Goal: Information Seeking & Learning: Learn about a topic

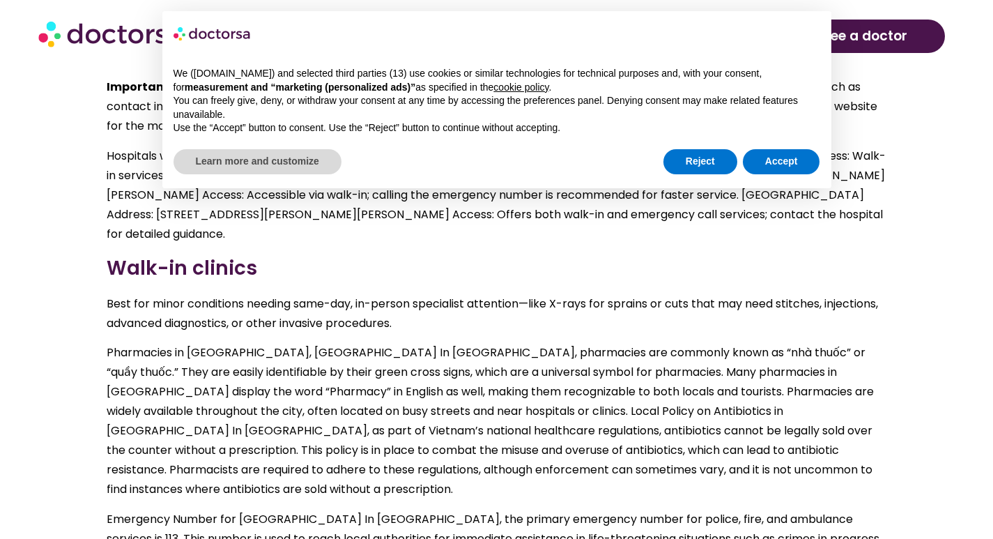
scroll to position [2777, 0]
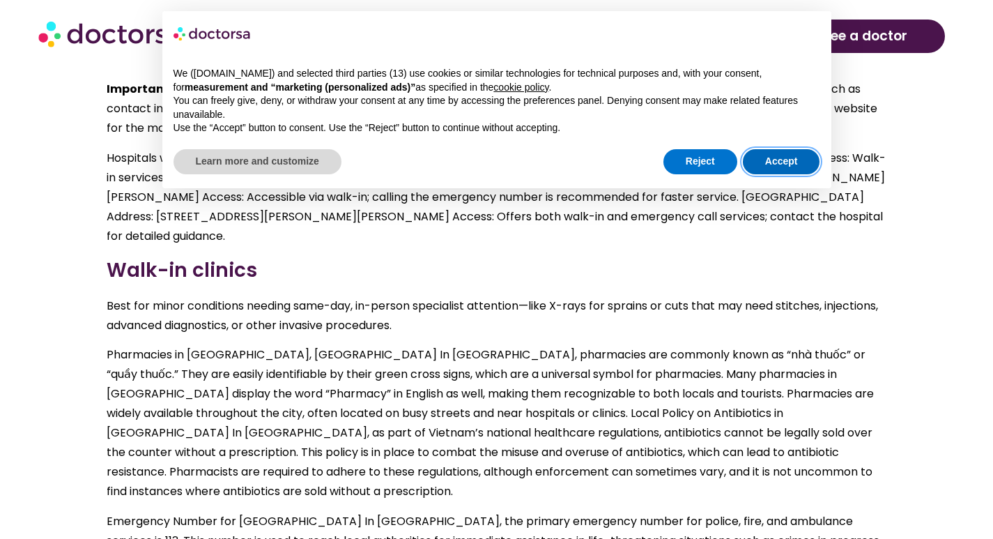
click at [780, 159] on button "Accept" at bounding box center [781, 161] width 77 height 25
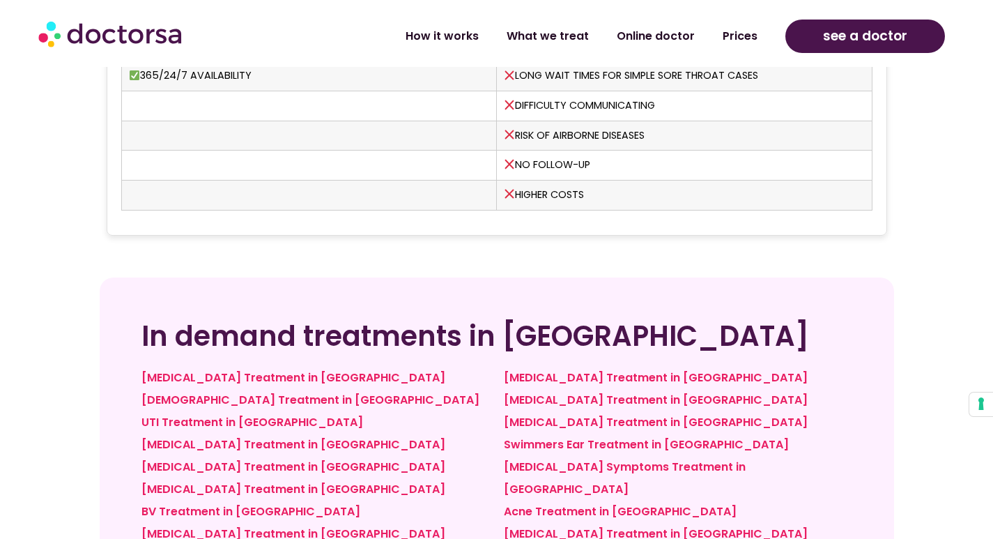
scroll to position [3893, 0]
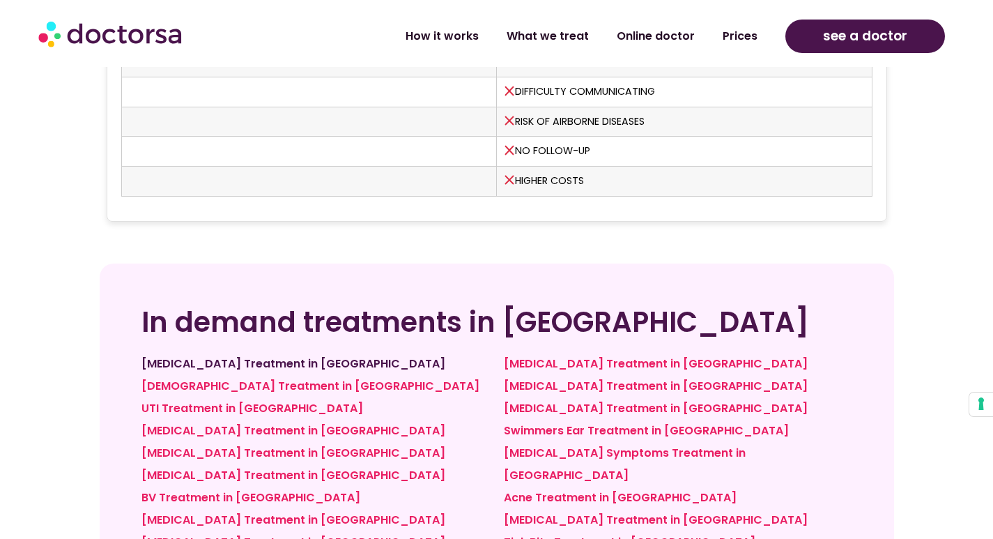
click at [305, 356] on link "Strep Throat Treatment in Hanoi" at bounding box center [294, 364] width 304 height 16
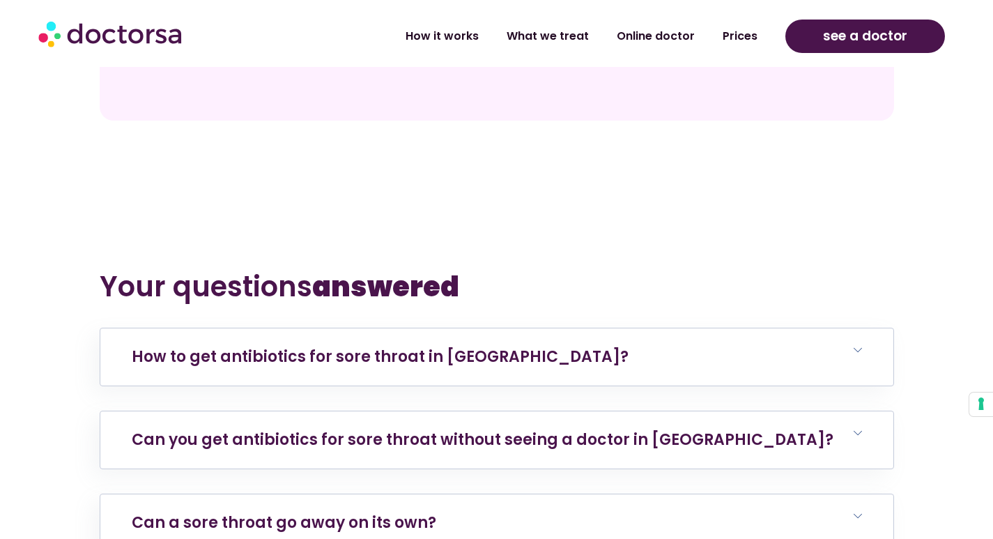
scroll to position [4518, 0]
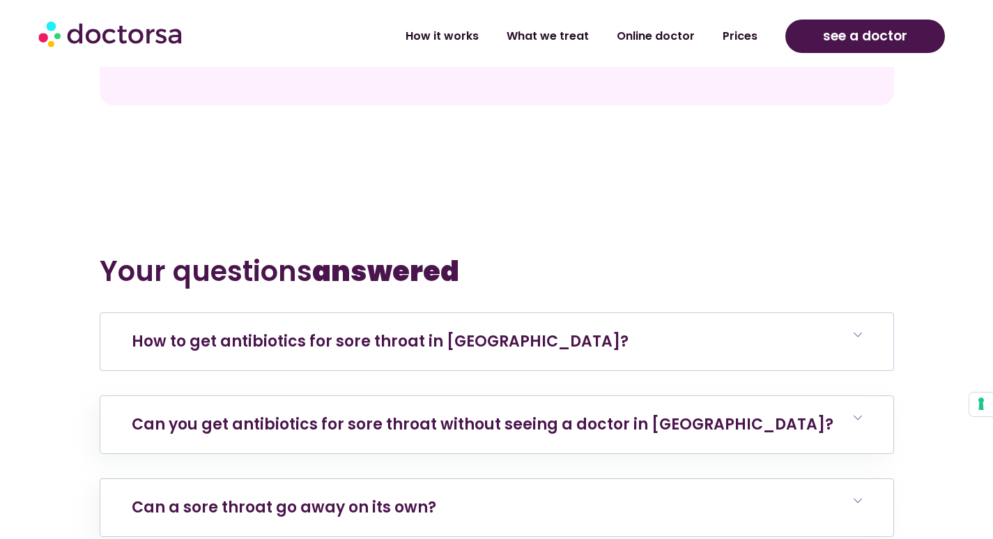
click at [857, 330] on icon at bounding box center [858, 334] width 8 height 8
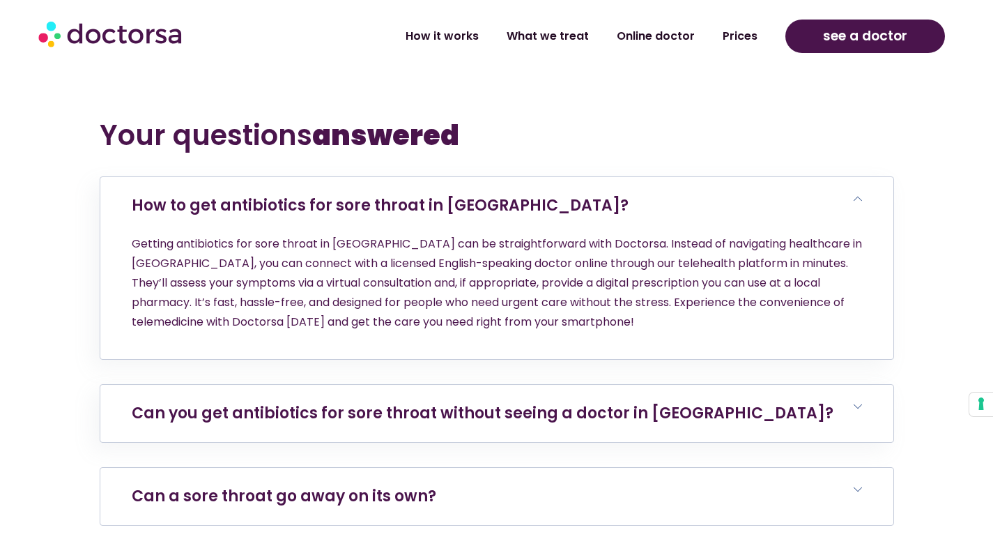
scroll to position [4658, 0]
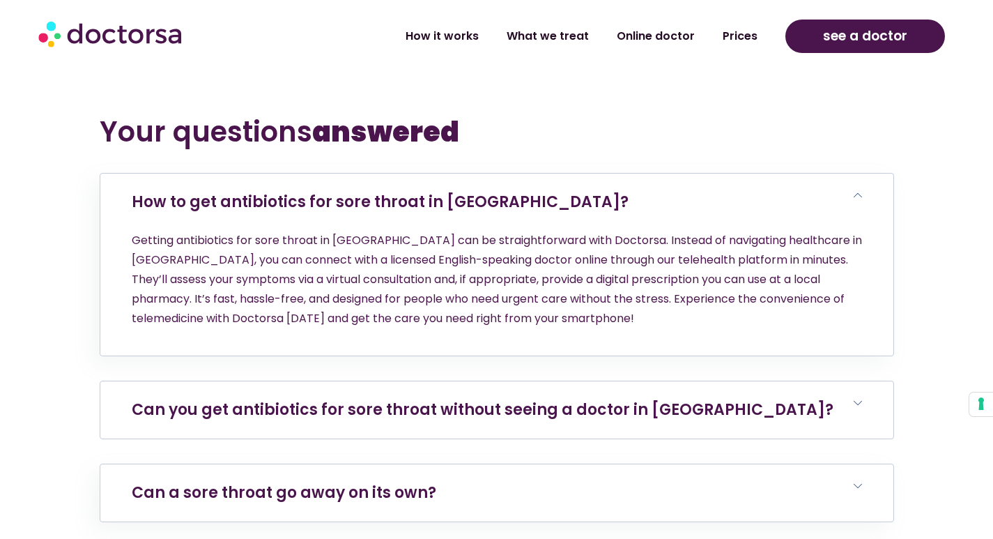
click at [855, 399] on icon at bounding box center [858, 403] width 8 height 8
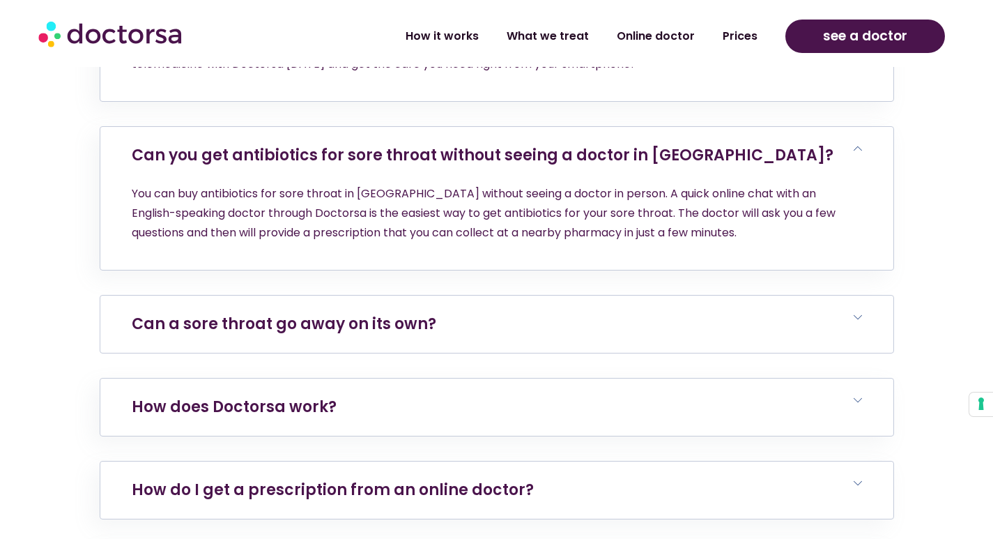
scroll to position [4937, 0]
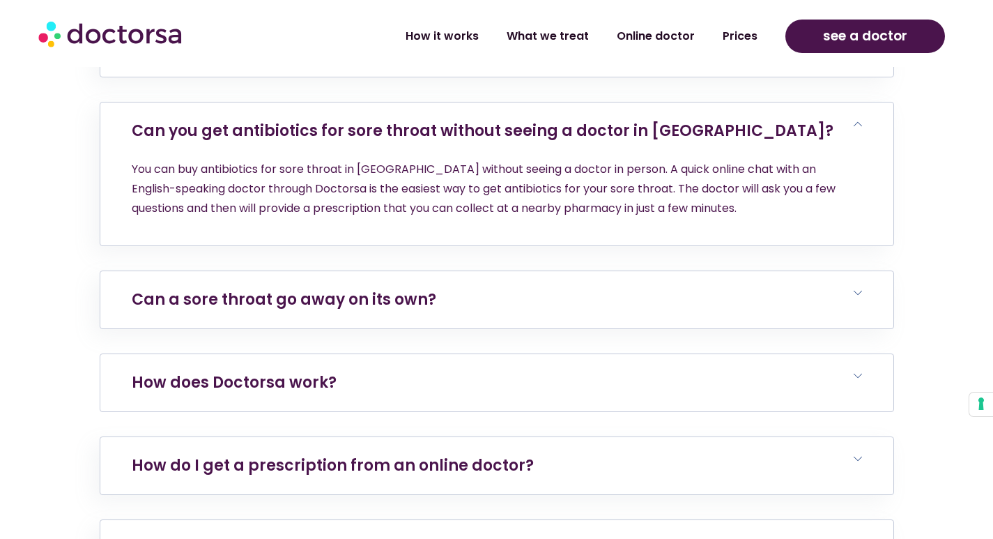
click at [859, 372] on icon at bounding box center [858, 376] width 8 height 8
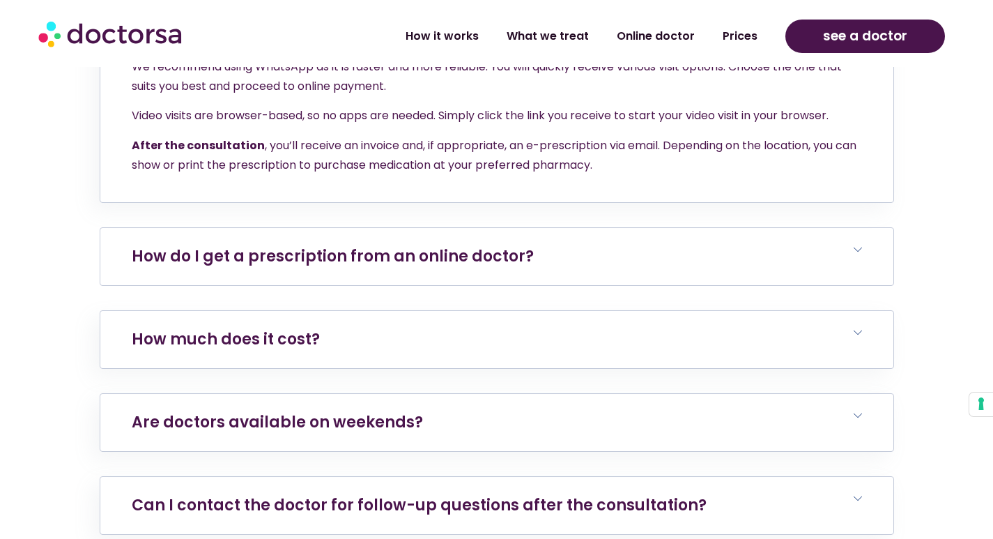
scroll to position [5425, 0]
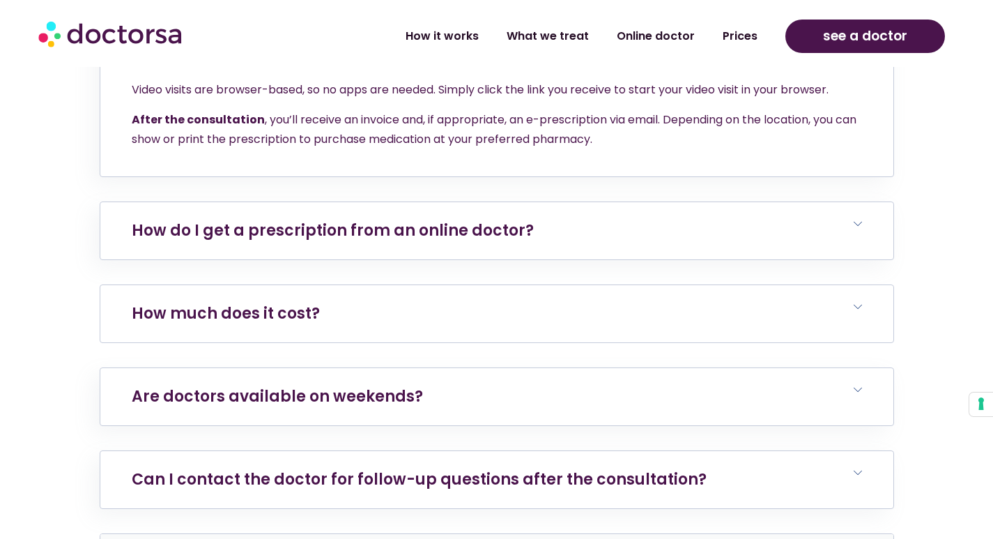
click at [858, 303] on icon at bounding box center [858, 307] width 8 height 8
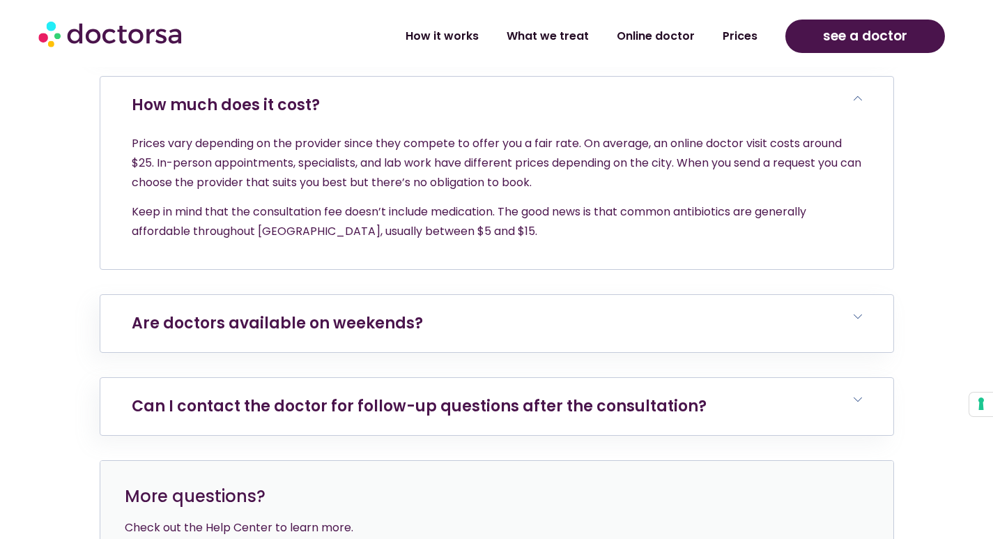
scroll to position [5634, 0]
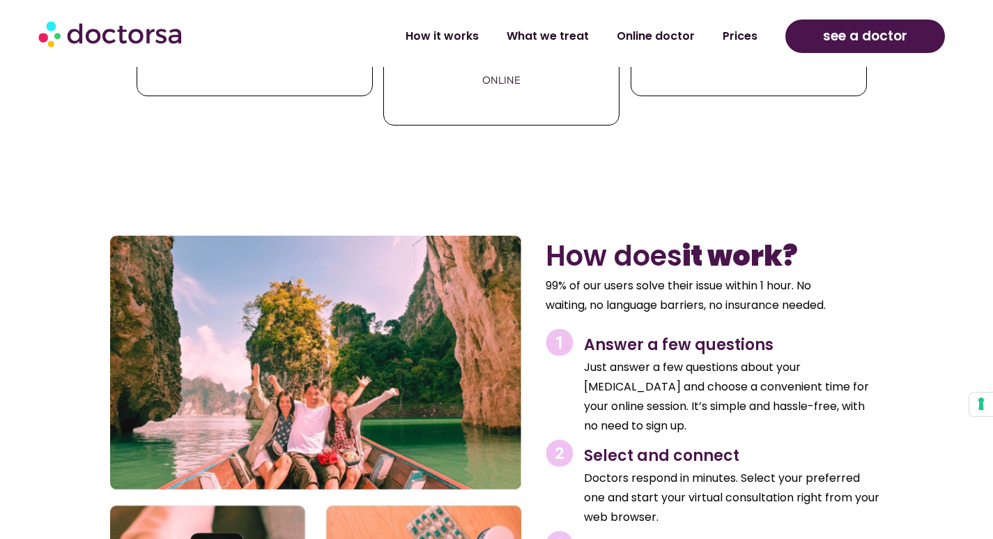
scroll to position [1813, 0]
